Goal: Transaction & Acquisition: Purchase product/service

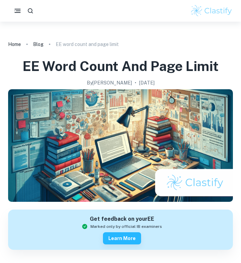
scroll to position [30, 0]
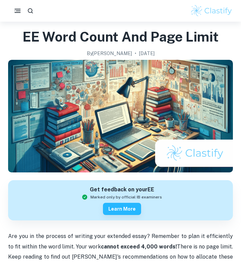
click at [111, 50] on div "By [PERSON_NAME] • [DATE]" at bounding box center [121, 53] width 196 height 7
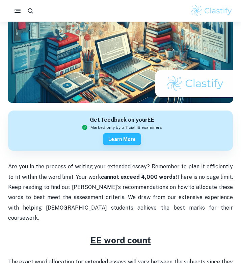
scroll to position [99, 0]
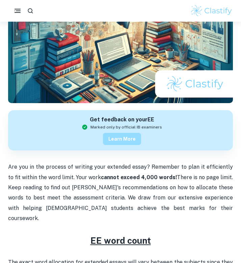
click at [129, 141] on button "Learn more" at bounding box center [122, 139] width 38 height 12
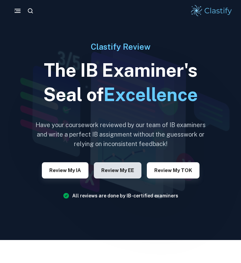
click at [109, 171] on button "Review my EE" at bounding box center [118, 170] width 48 height 16
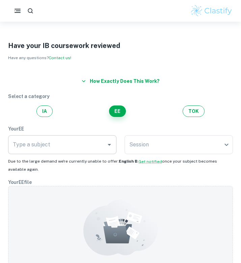
click at [72, 143] on input "Type a subject" at bounding box center [57, 144] width 92 height 13
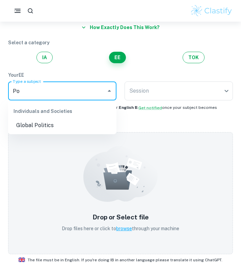
type input "P"
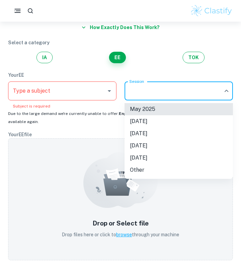
click at [163, 94] on body "We value your privacy We use cookies to enhance your browsing experience, serve…" at bounding box center [120, 99] width 241 height 263
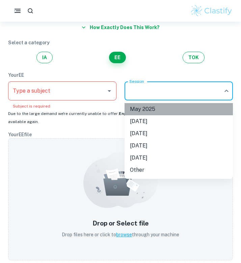
click at [156, 109] on li "May 2025" at bounding box center [179, 109] width 108 height 12
type input "M25"
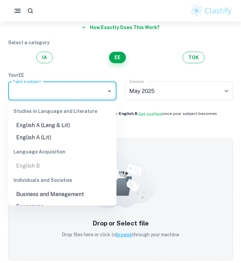
click at [99, 93] on input "Type a subject" at bounding box center [57, 90] width 92 height 13
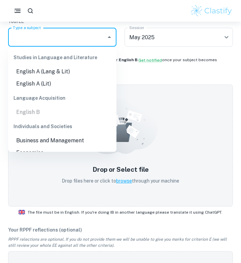
scroll to position [58, 0]
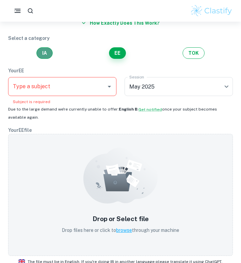
click at [46, 56] on button "IA" at bounding box center [44, 52] width 16 height 11
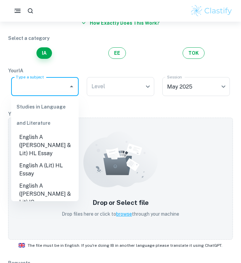
click at [54, 85] on input "Type a subject" at bounding box center [39, 86] width 51 height 13
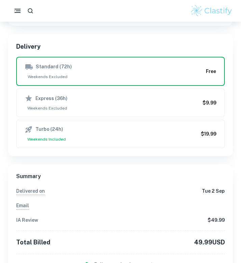
scroll to position [0, 0]
